Goal: Obtain resource: Obtain resource

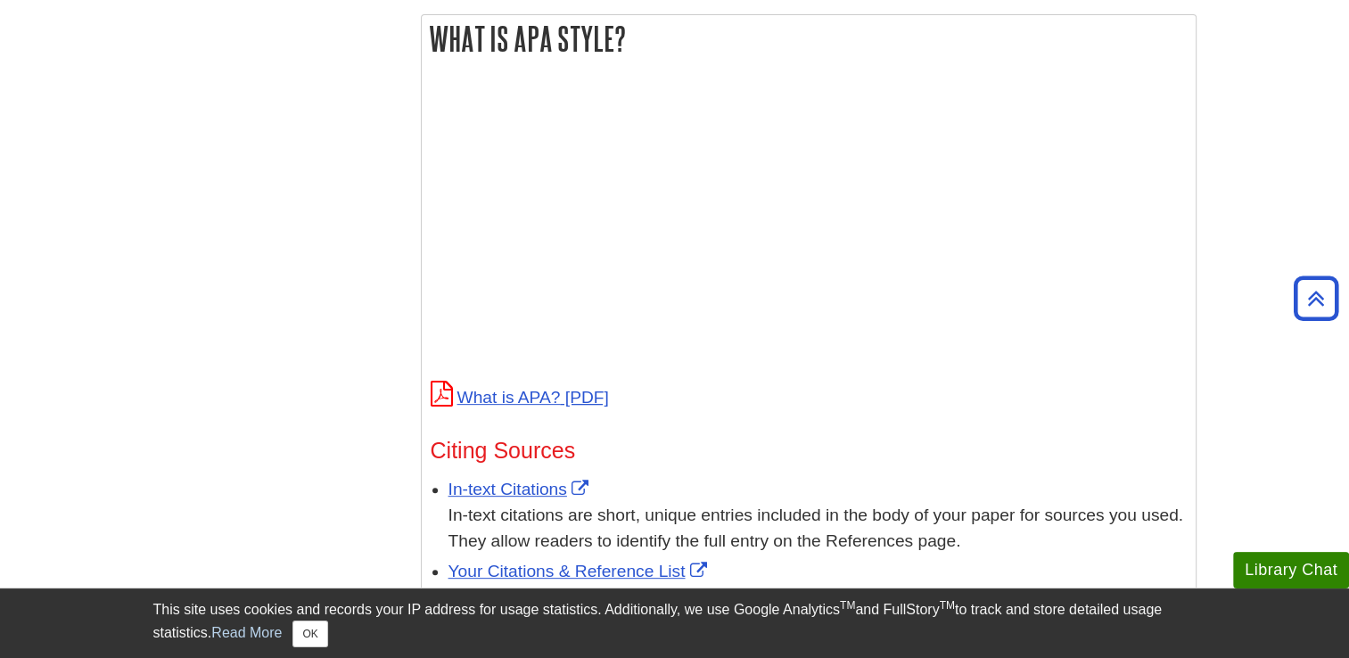
scroll to position [653, 0]
click at [533, 406] on link "What is APA?" at bounding box center [520, 398] width 178 height 19
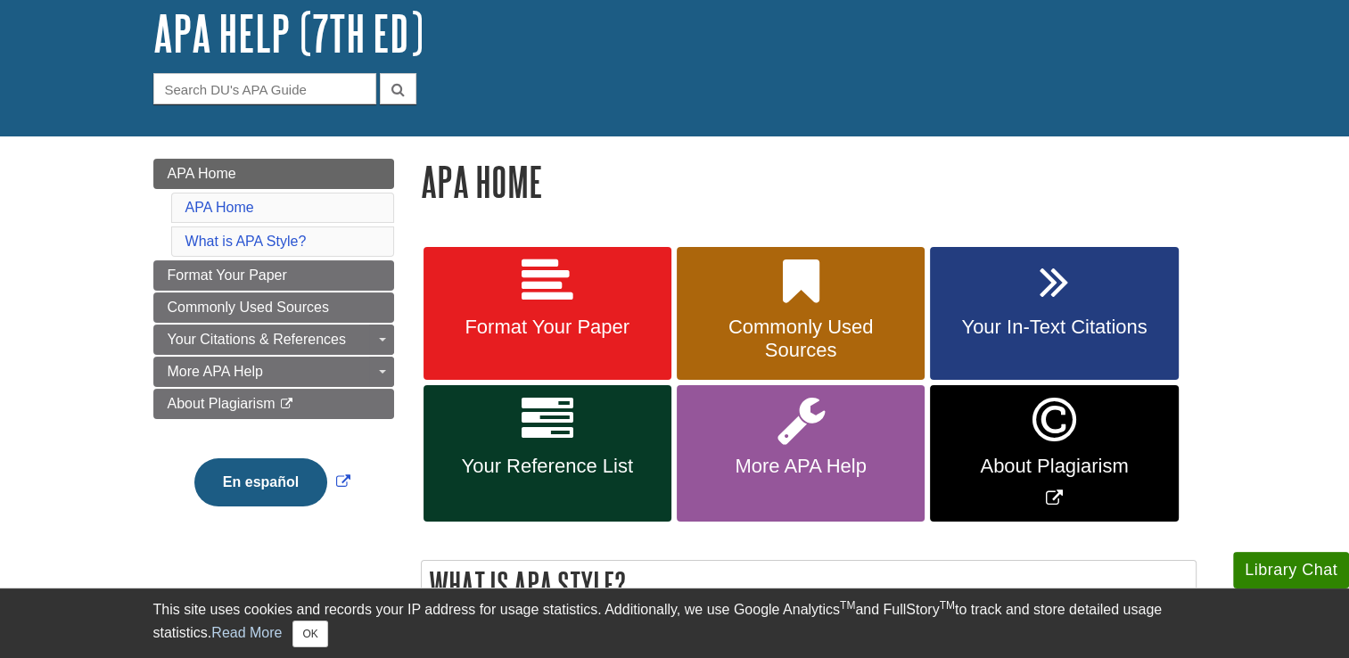
scroll to position [114, 0]
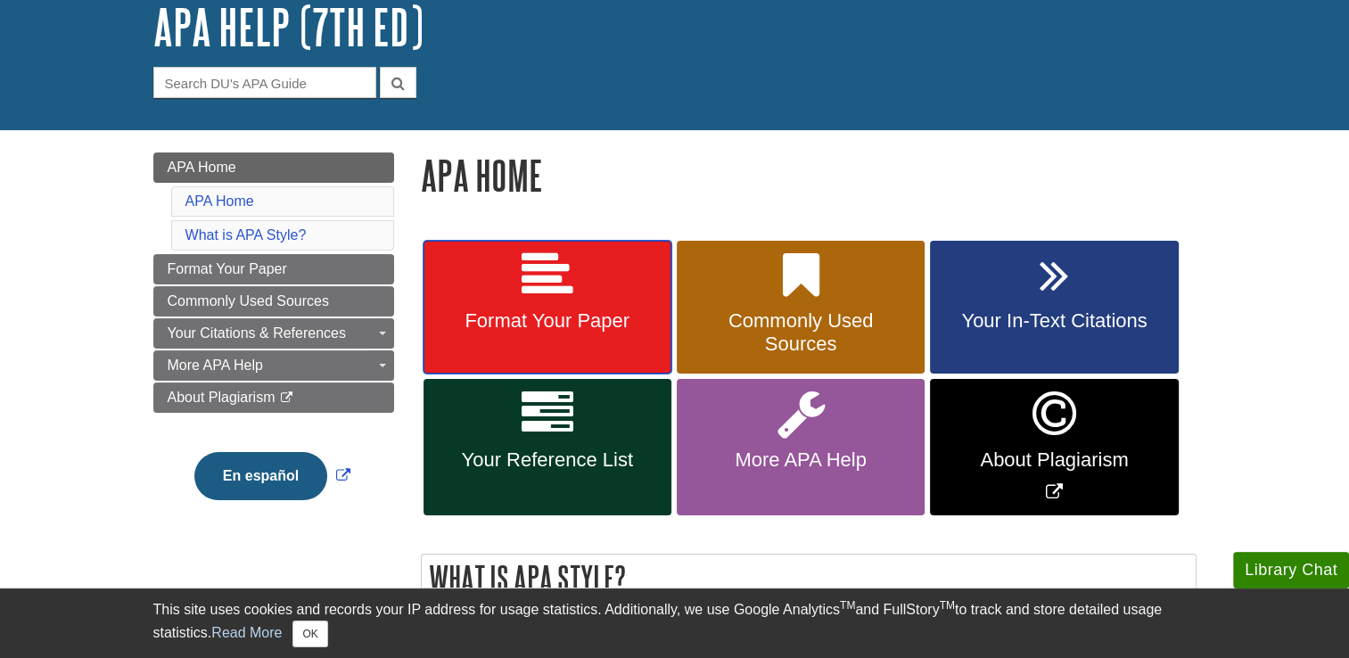
click at [528, 288] on icon at bounding box center [548, 276] width 52 height 52
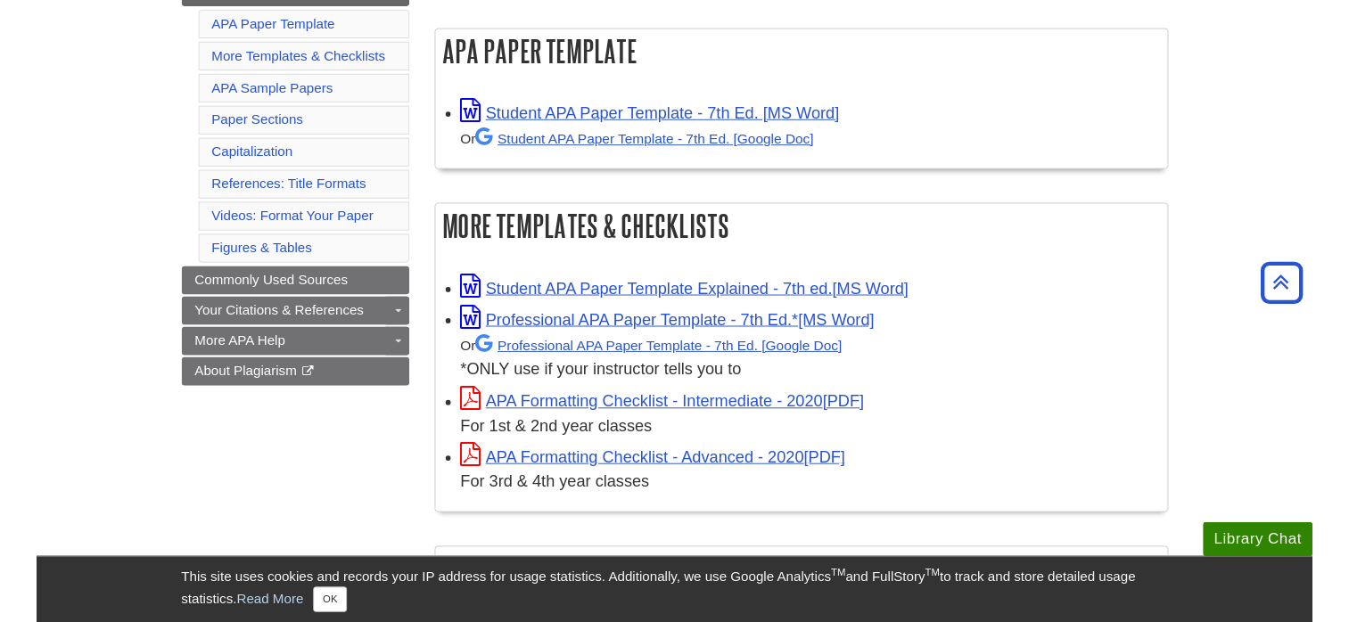
scroll to position [319, 0]
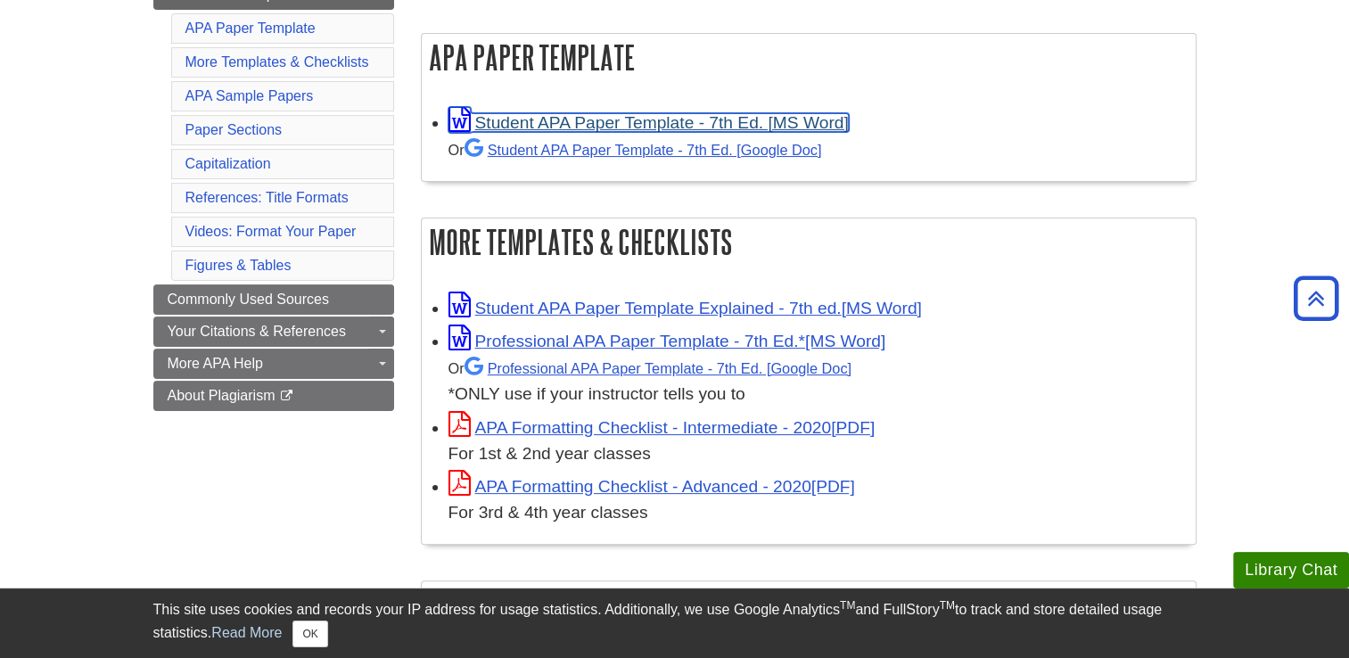
click at [521, 127] on link "Student APA Paper Template - 7th Ed. [MS Word]" at bounding box center [648, 122] width 400 height 19
click at [1145, 363] on div "Or Professional APA Paper Template - 7th Ed. *ONLY use if your instructor tells…" at bounding box center [817, 381] width 738 height 53
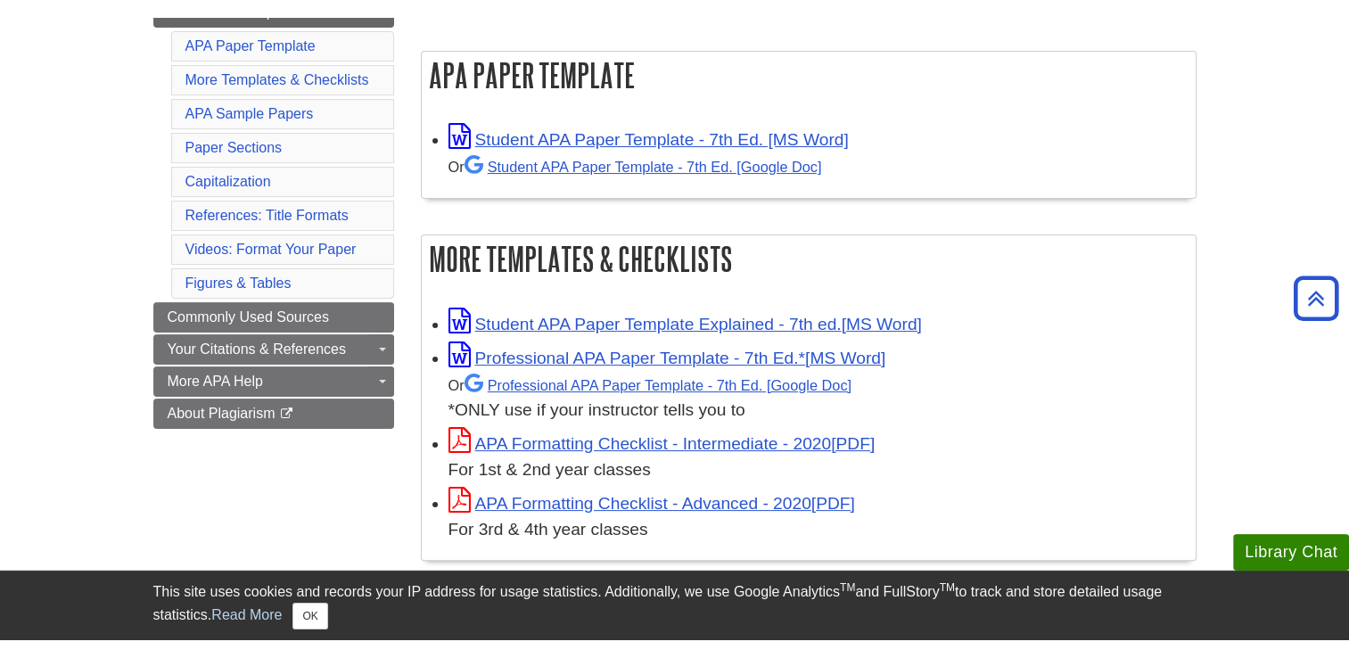
scroll to position [0, 0]
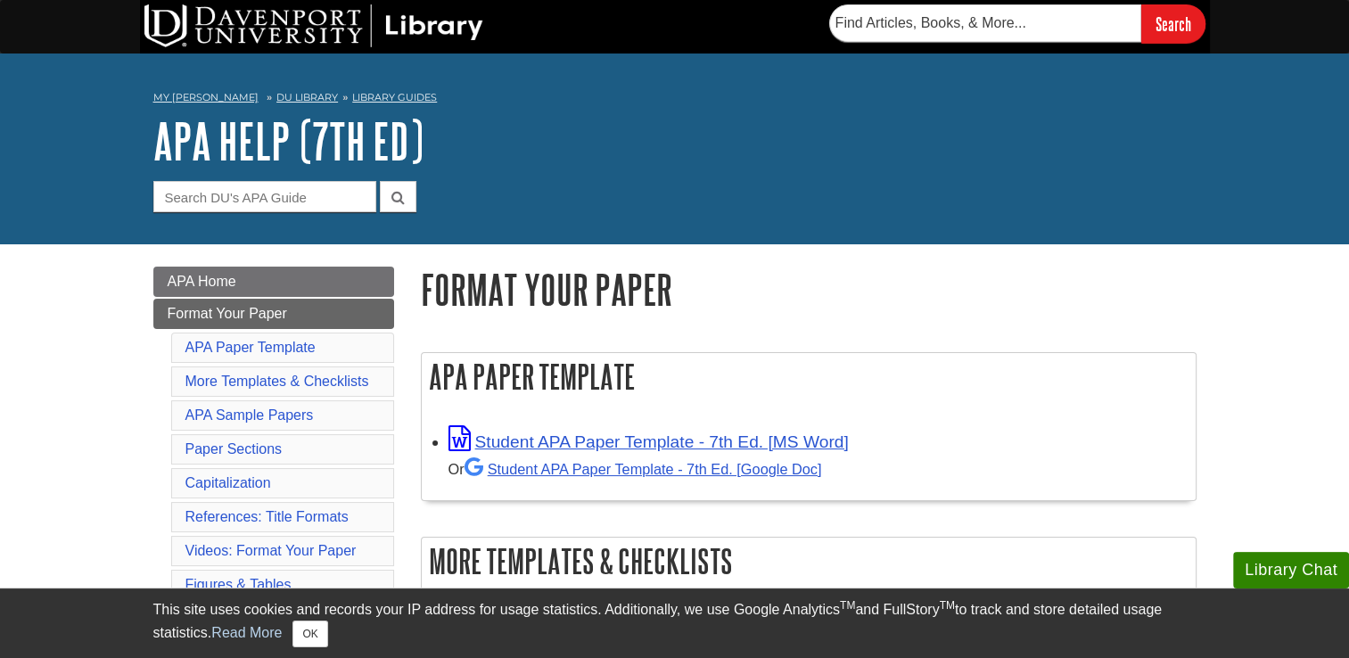
click at [893, 150] on h1 "APA Help (7th Ed)" at bounding box center [674, 140] width 1043 height 53
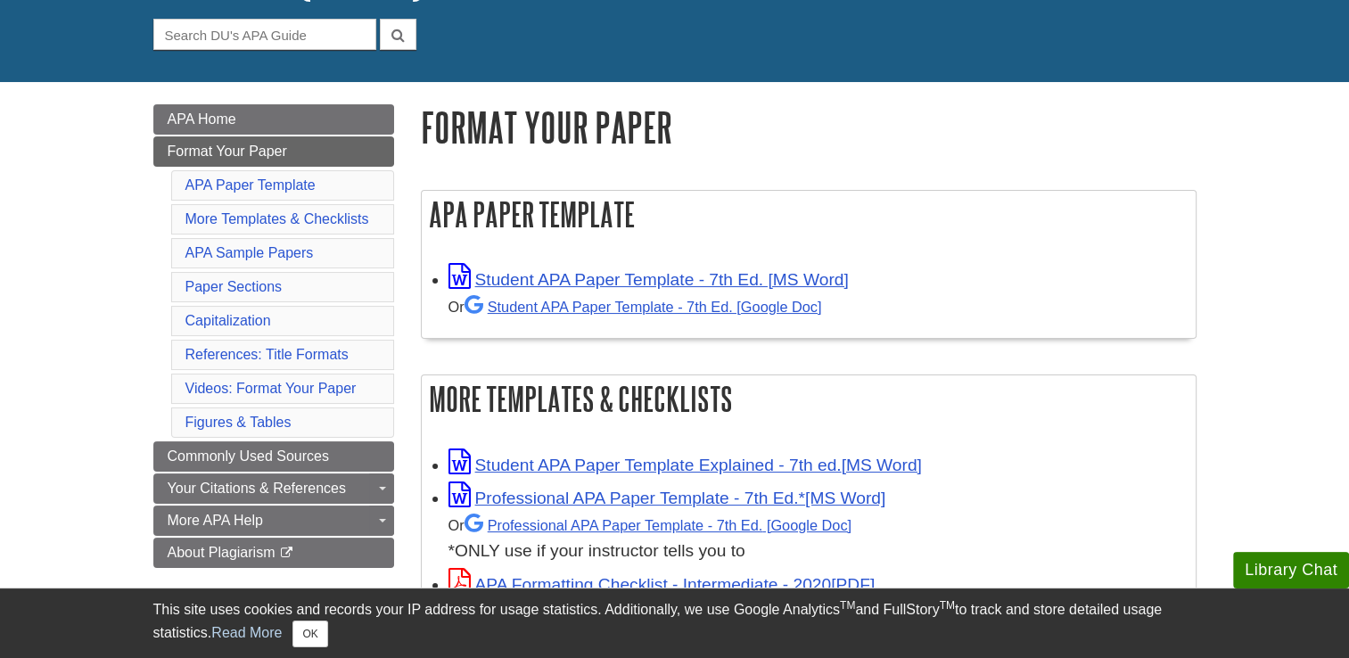
scroll to position [164, 0]
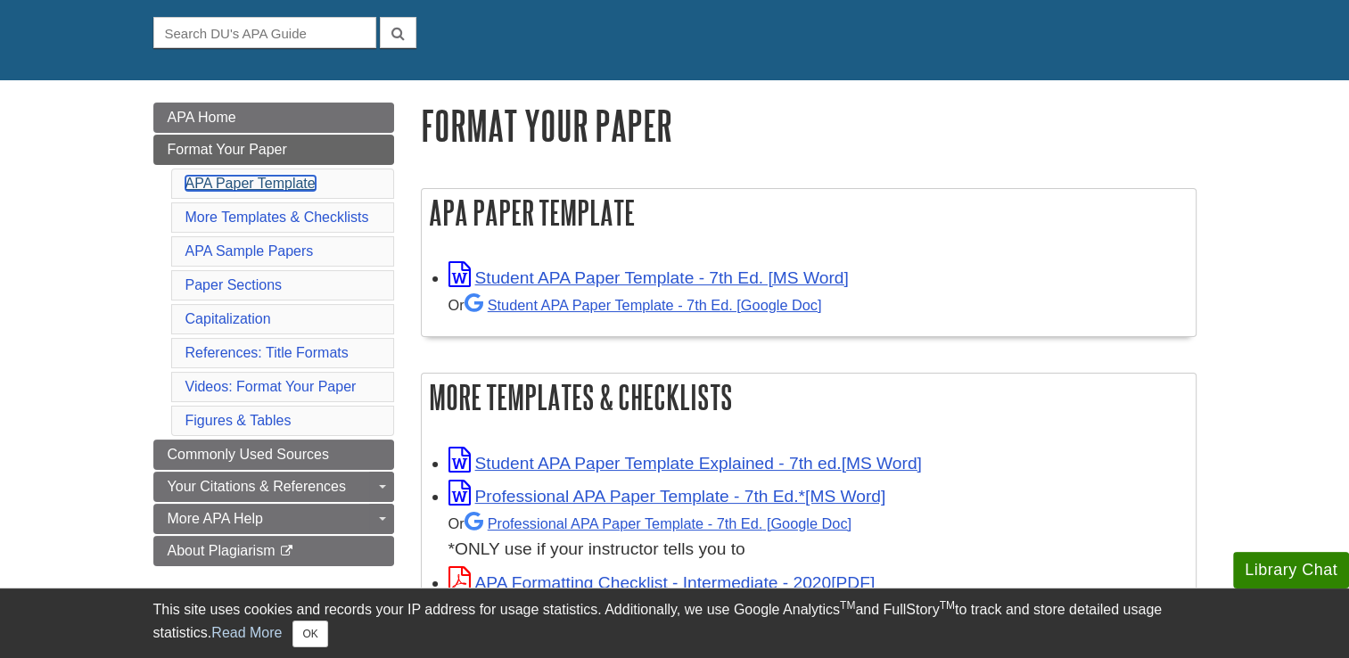
click at [218, 185] on link "APA Paper Template" at bounding box center [250, 183] width 130 height 15
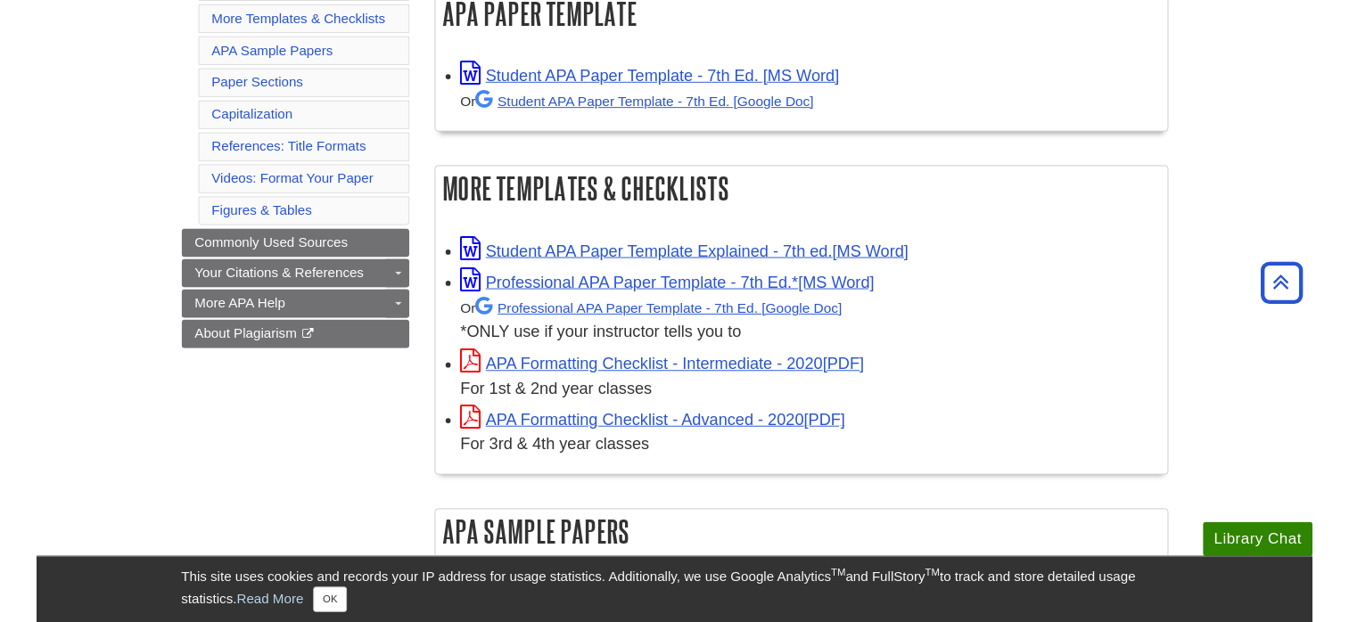
scroll to position [366, 0]
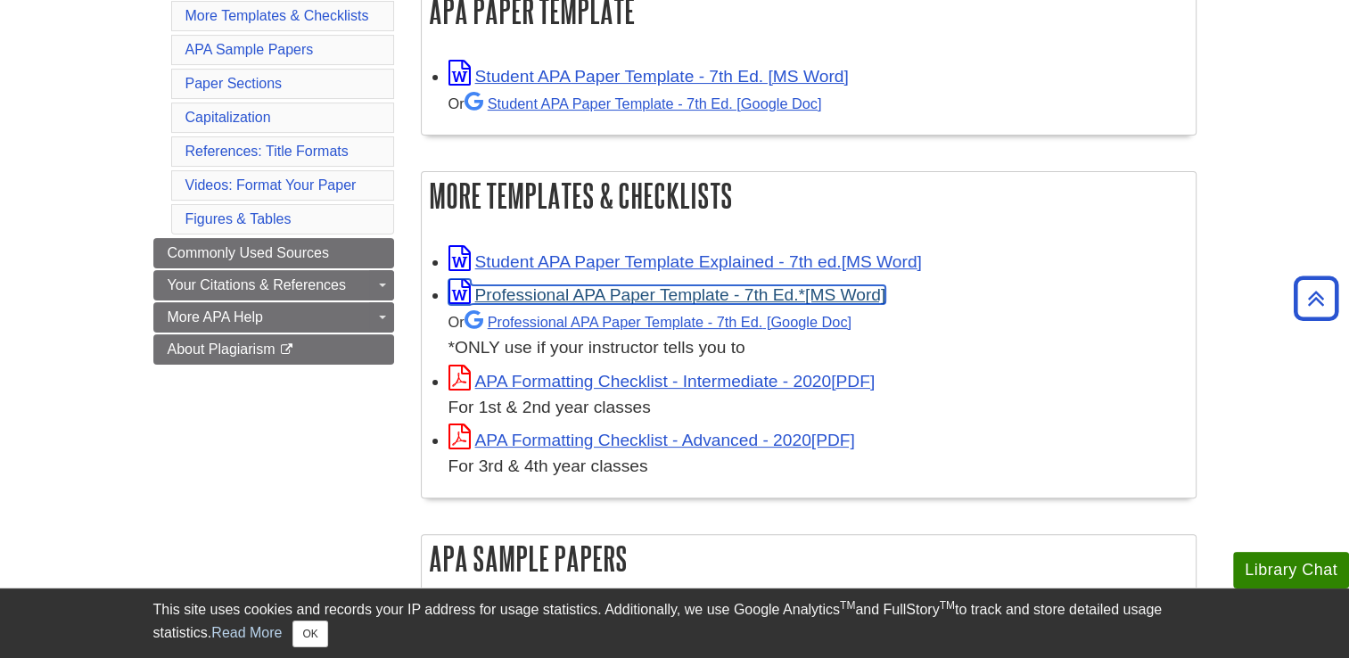
click at [506, 303] on link "Professional APA Paper Template - 7th Ed.*" at bounding box center [667, 294] width 438 height 19
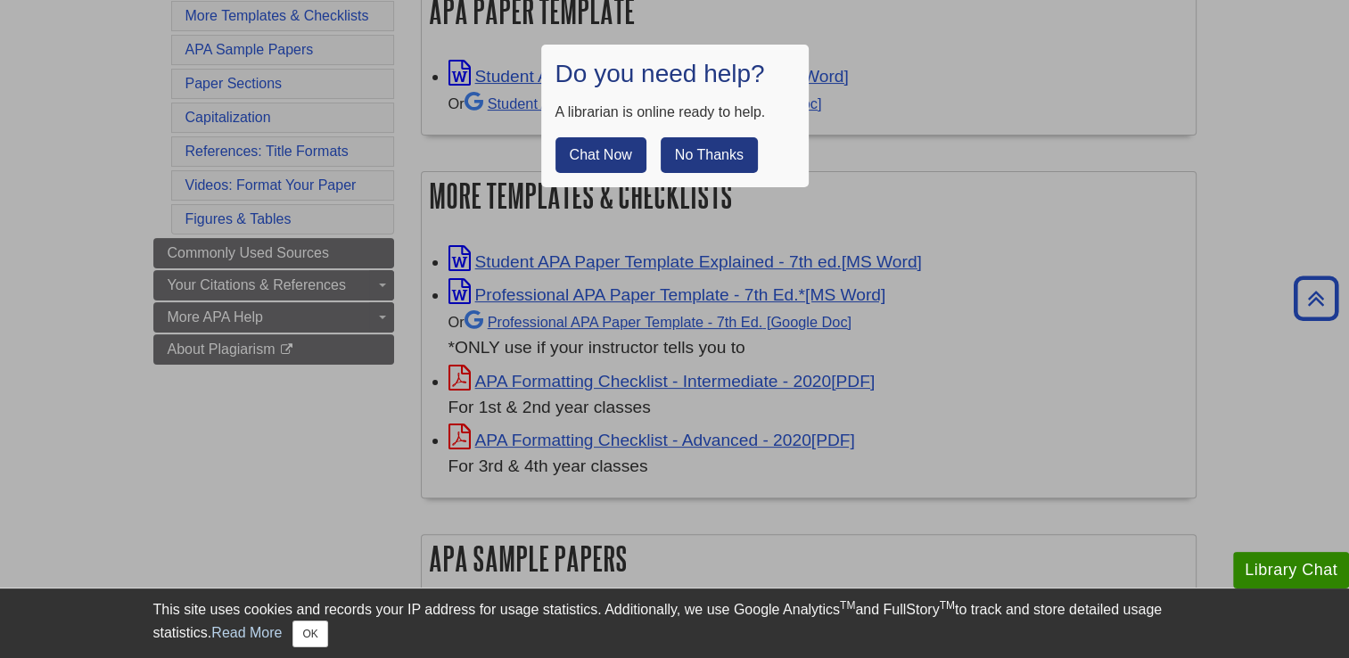
click at [726, 160] on button "No Thanks" at bounding box center [709, 155] width 97 height 36
